Goal: Book appointment/travel/reservation

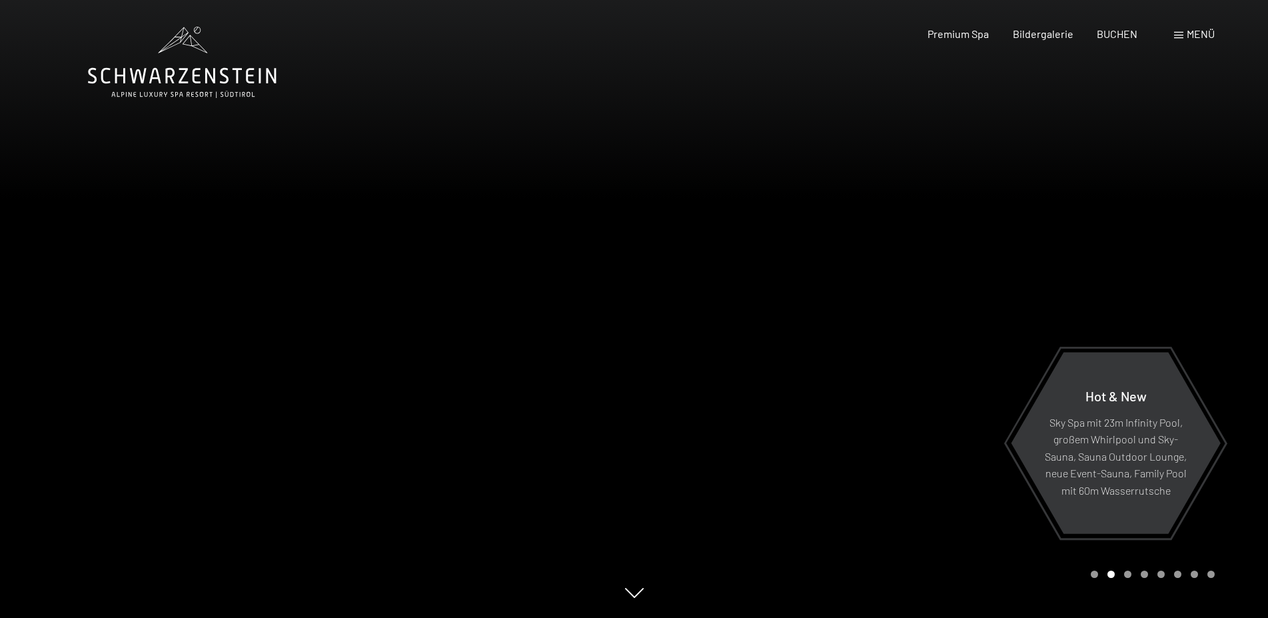
drag, startPoint x: 1189, startPoint y: 35, endPoint x: 1183, endPoint y: 39, distance: 6.9
click at [1188, 36] on span "Menü" at bounding box center [1201, 33] width 28 height 13
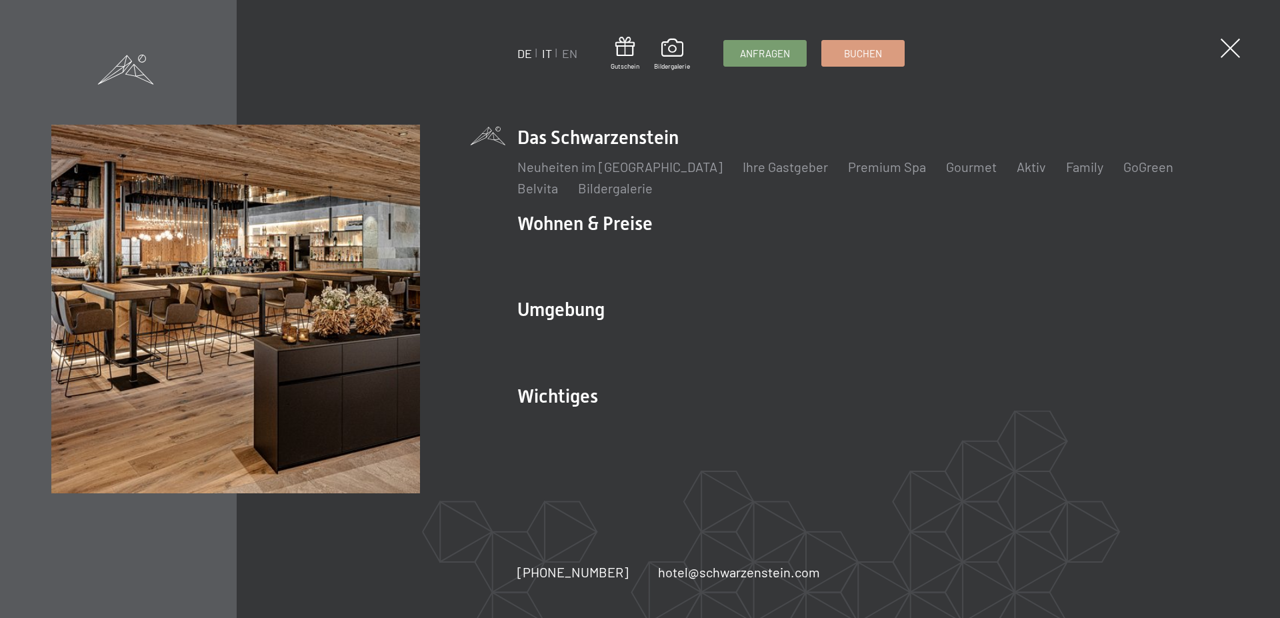
click at [545, 56] on link "IT" at bounding box center [547, 53] width 10 height 15
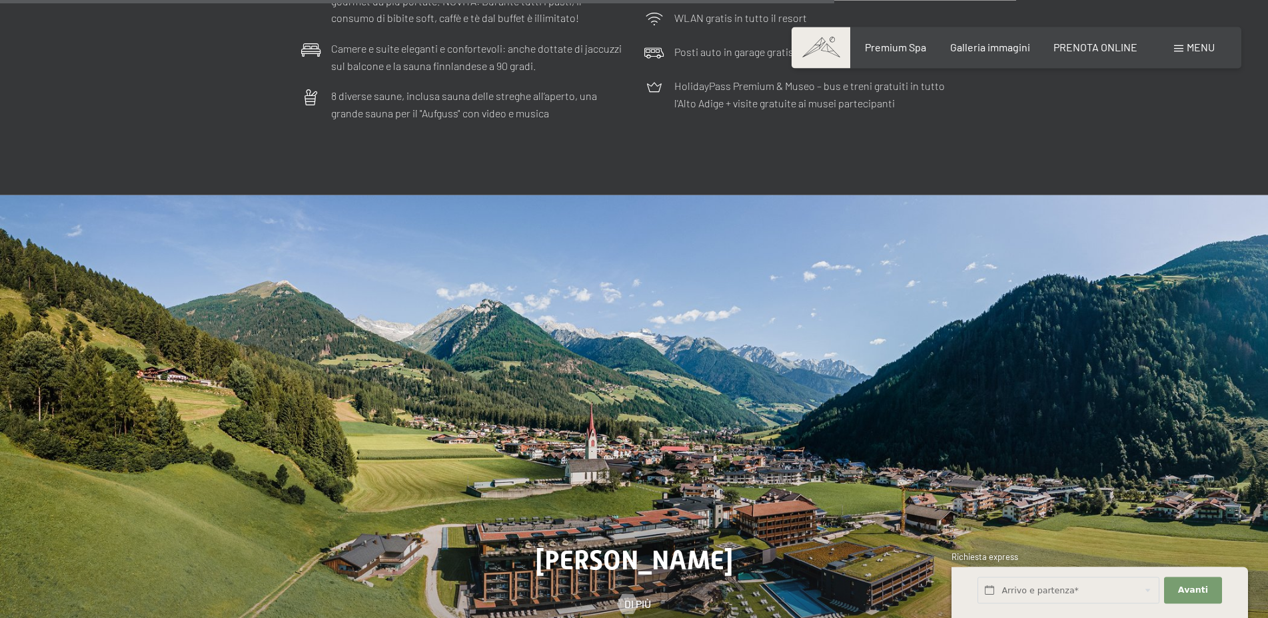
scroll to position [4419, 0]
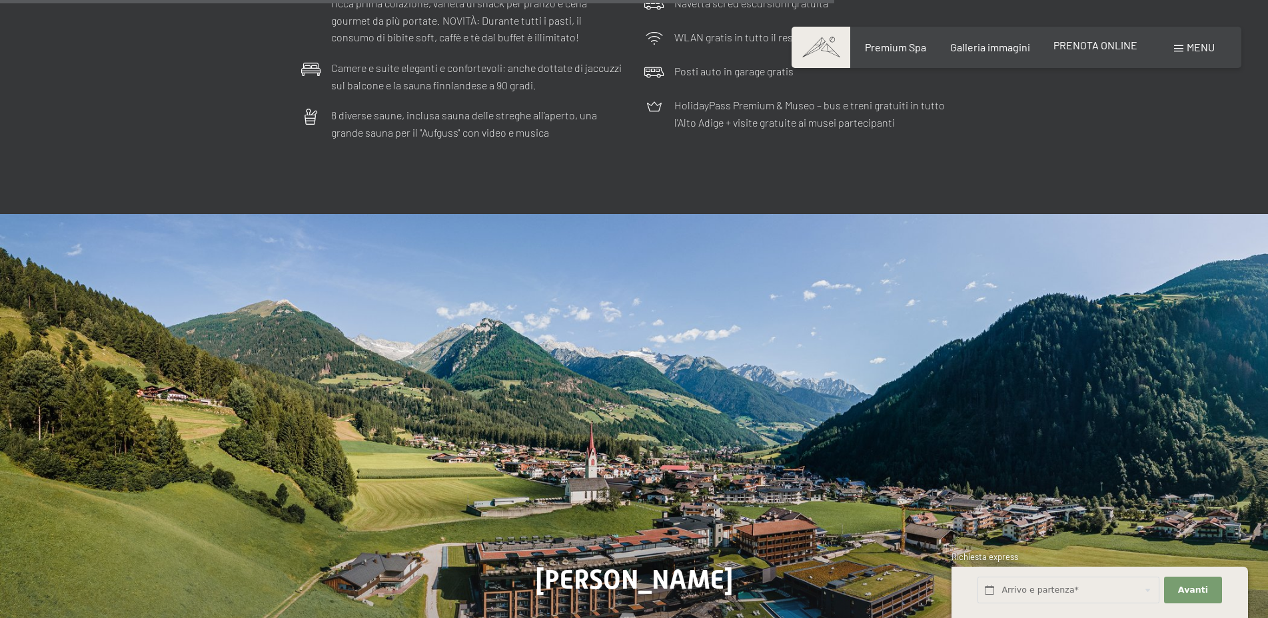
click at [1103, 47] on span "PRENOTA ONLINE" at bounding box center [1096, 45] width 84 height 13
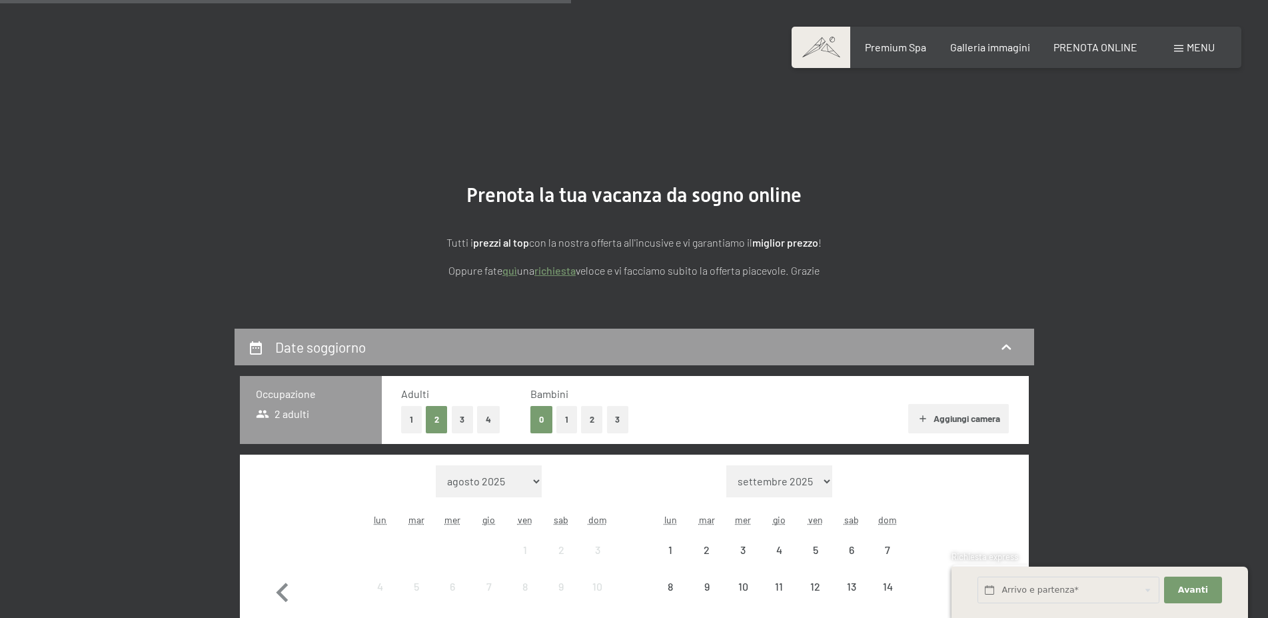
scroll to position [272, 0]
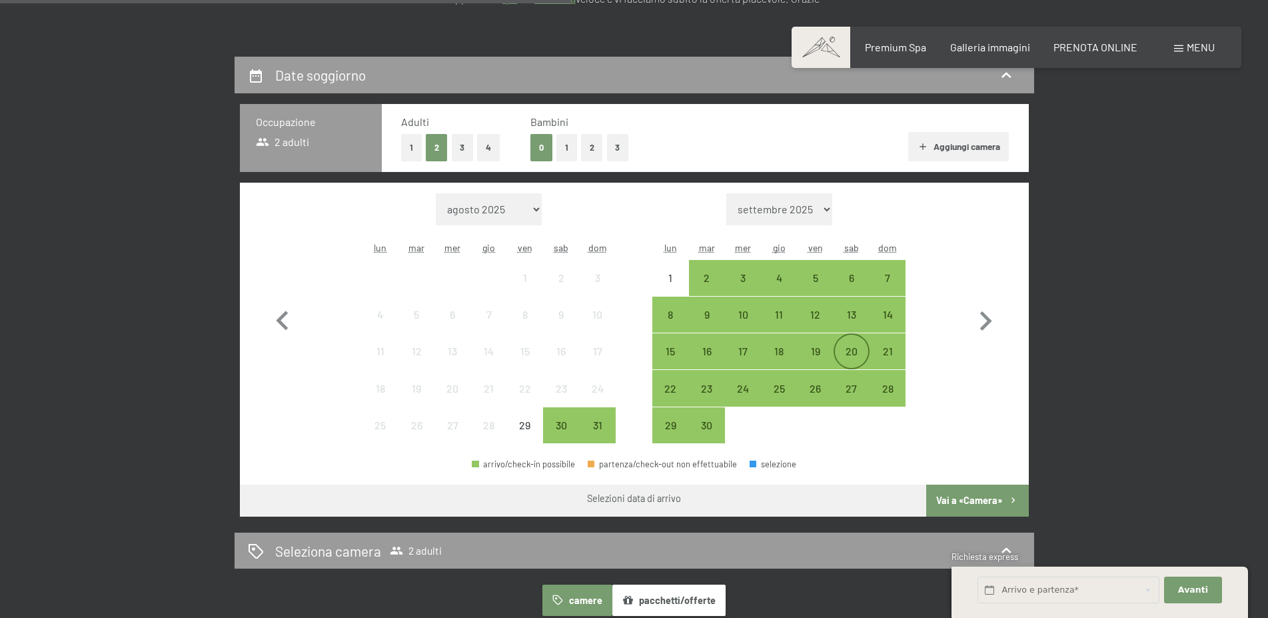
click at [852, 351] on div "20" at bounding box center [851, 362] width 33 height 33
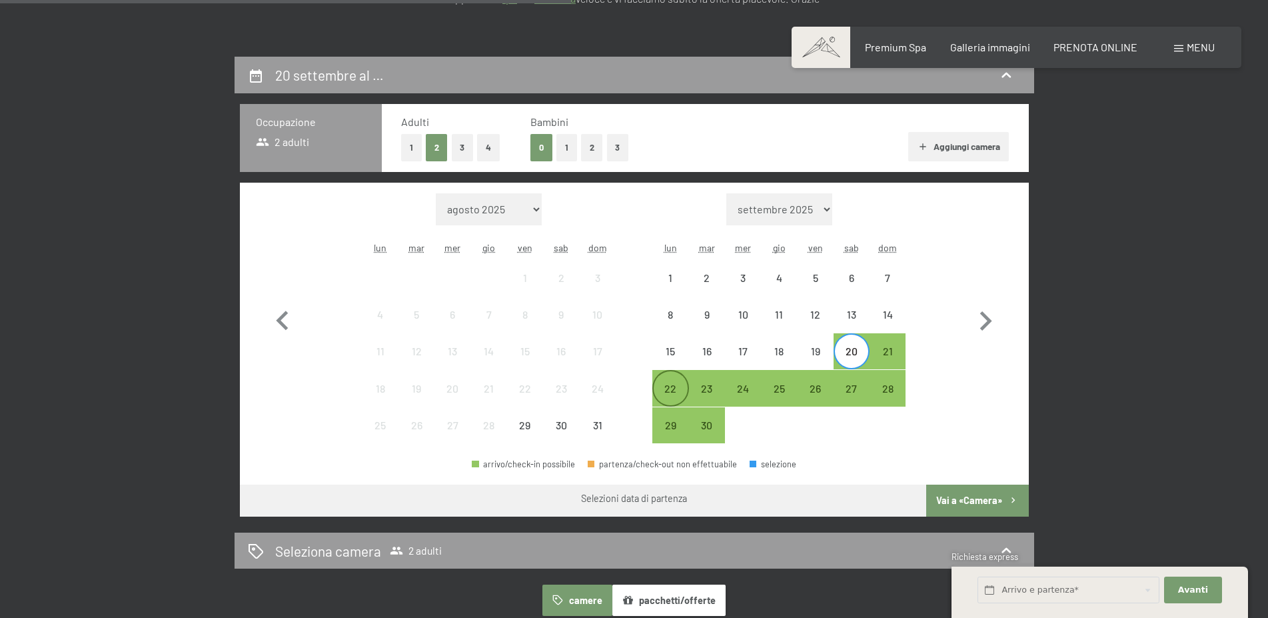
click at [673, 388] on div "22" at bounding box center [670, 399] width 33 height 33
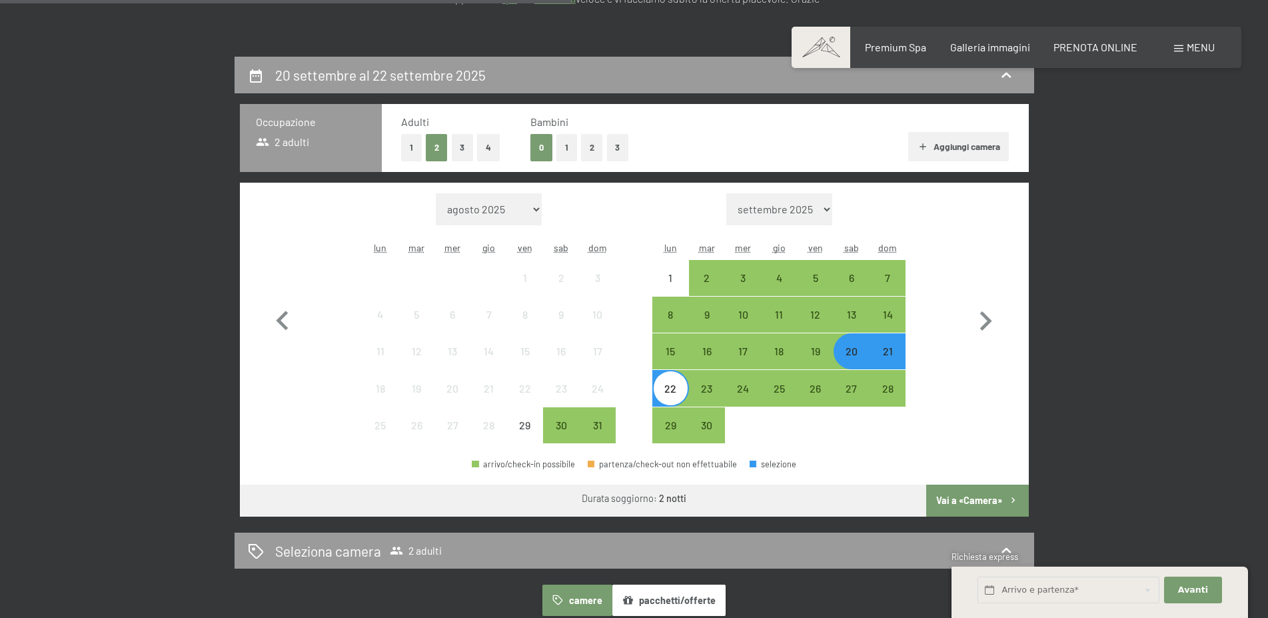
click at [968, 499] on button "Vai a «Camera»" at bounding box center [977, 501] width 102 height 32
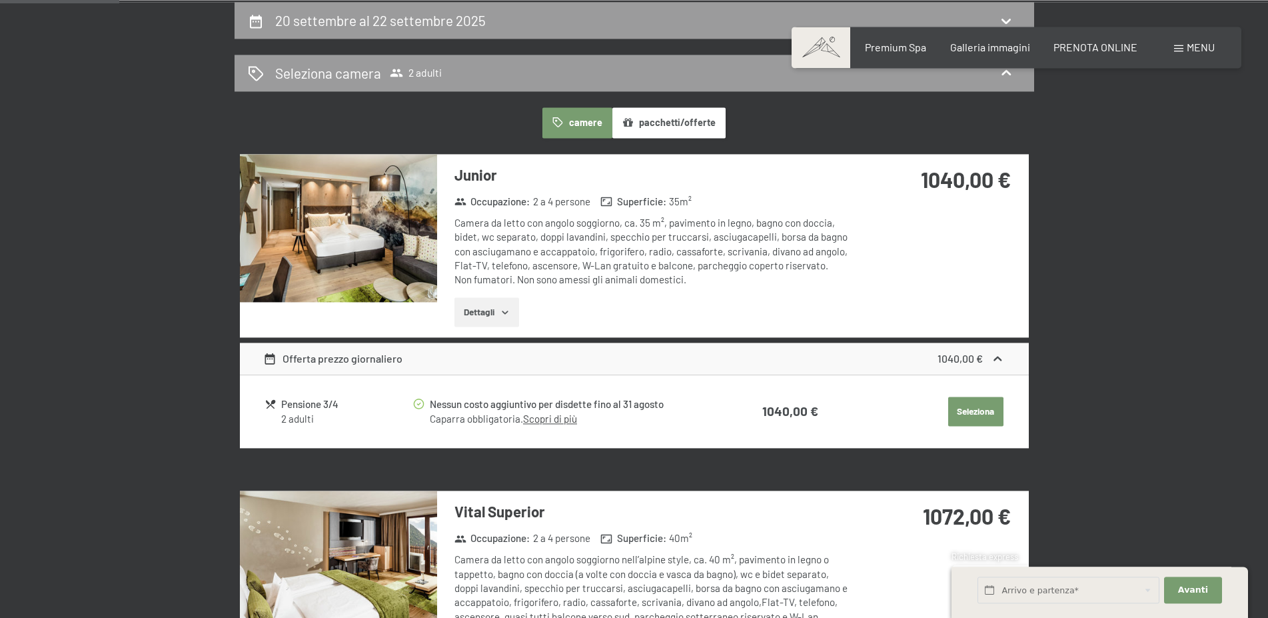
scroll to position [329, 0]
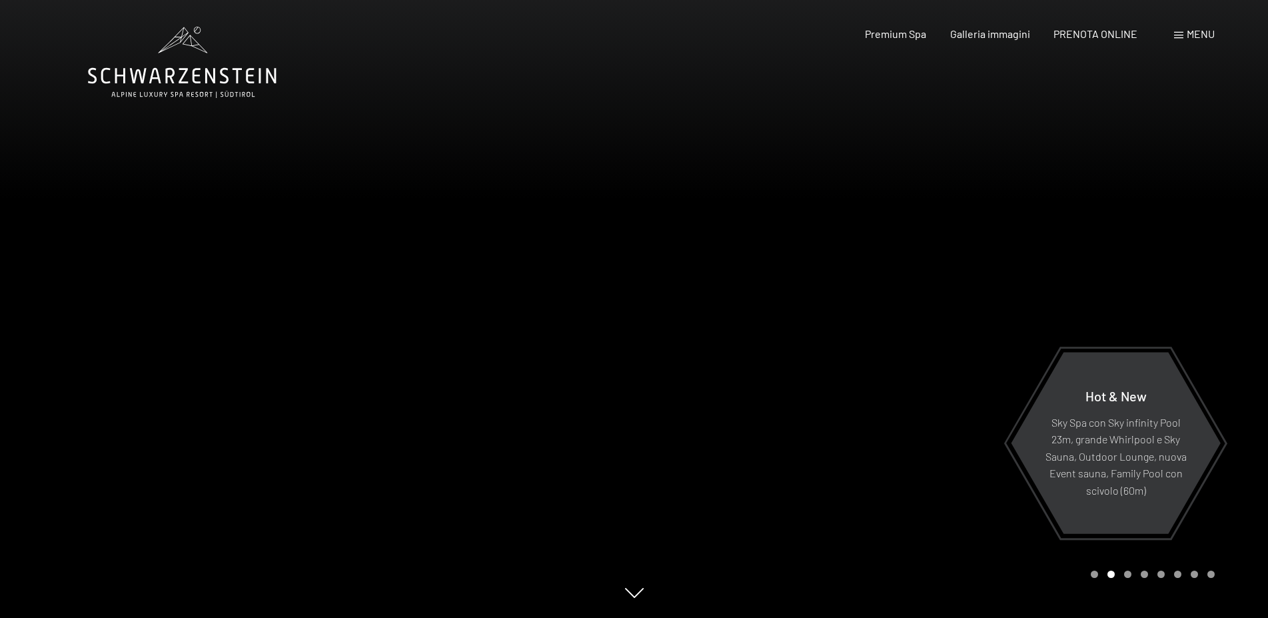
click at [1176, 33] on span at bounding box center [1178, 35] width 9 height 7
